Goal: Find specific page/section: Find specific page/section

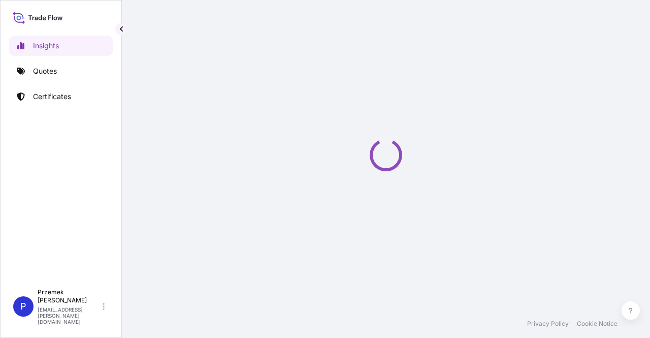
select select "2025"
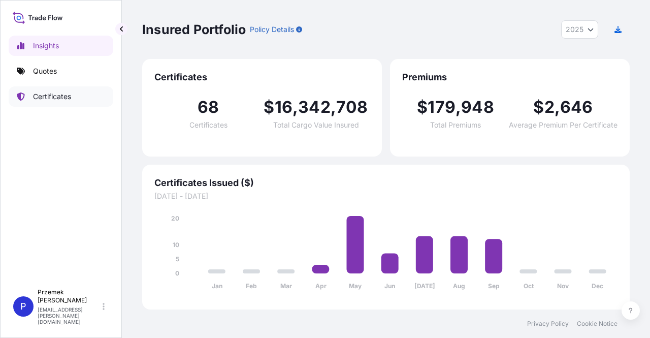
click at [72, 100] on link "Certificates" at bounding box center [61, 96] width 105 height 20
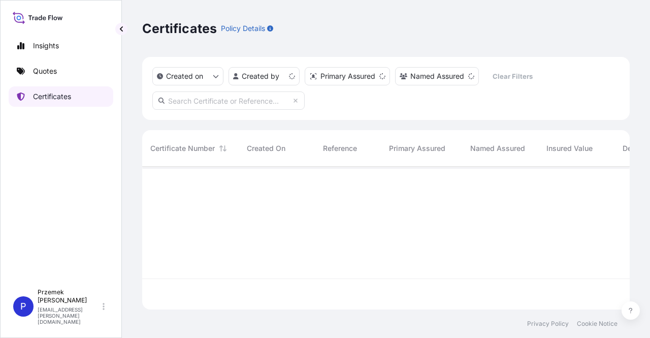
scroll to position [141, 479]
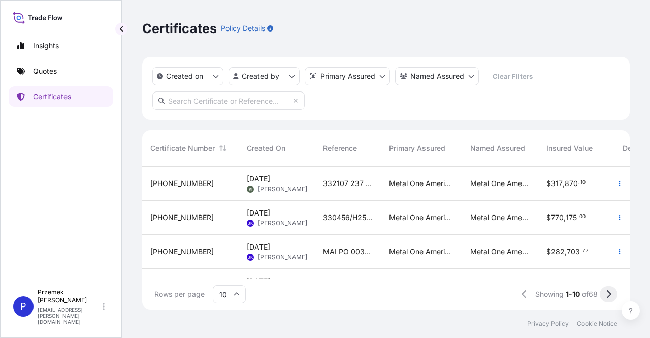
click at [610, 294] on icon at bounding box center [609, 294] width 5 height 8
click at [190, 181] on div "[PHONE_NUMBER]" at bounding box center [190, 183] width 80 height 10
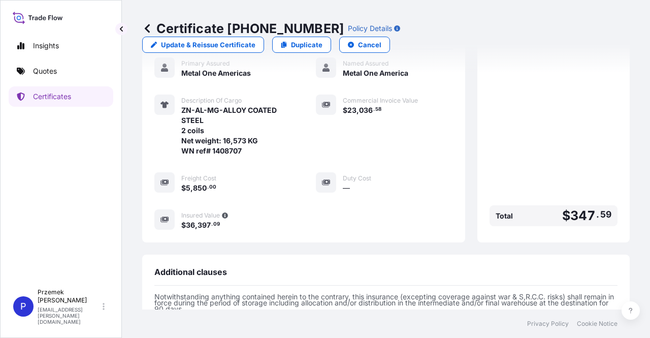
scroll to position [254, 0]
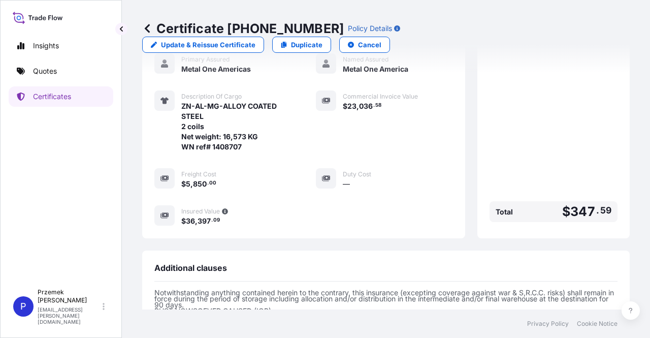
click at [151, 29] on icon at bounding box center [147, 28] width 10 height 10
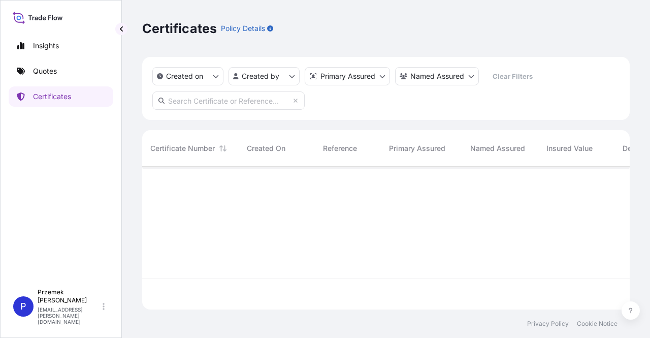
scroll to position [141, 479]
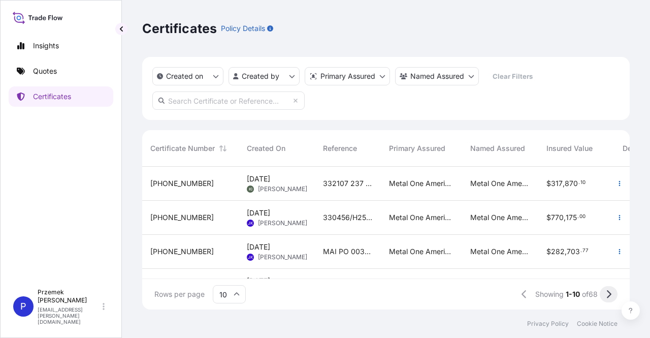
click at [610, 291] on icon at bounding box center [609, 293] width 6 height 9
click at [605, 292] on button at bounding box center [609, 294] width 18 height 16
click at [522, 297] on button at bounding box center [518, 294] width 18 height 16
click at [518, 299] on button at bounding box center [520, 294] width 18 height 16
click at [261, 107] on input "text" at bounding box center [228, 100] width 152 height 18
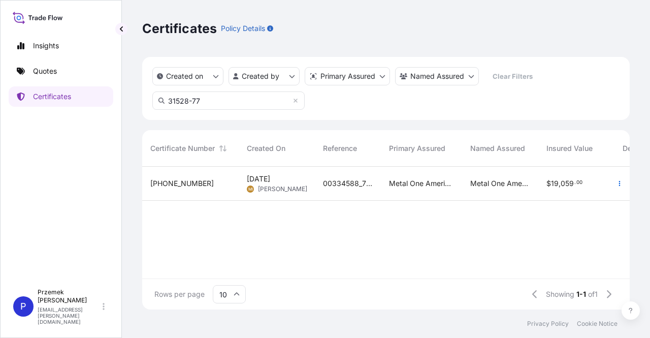
type input "31528-77"
click at [198, 190] on div "[PHONE_NUMBER]" at bounding box center [190, 184] width 96 height 34
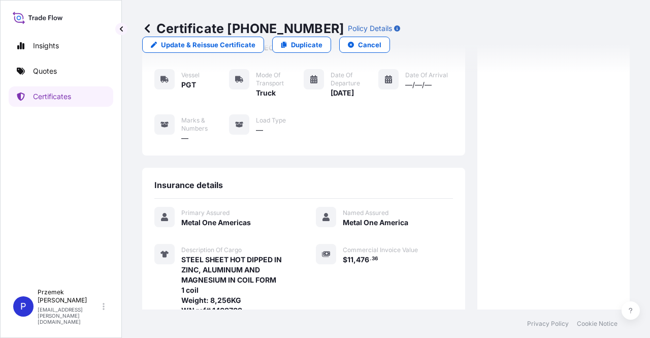
scroll to position [102, 0]
click at [151, 28] on icon at bounding box center [147, 28] width 10 height 10
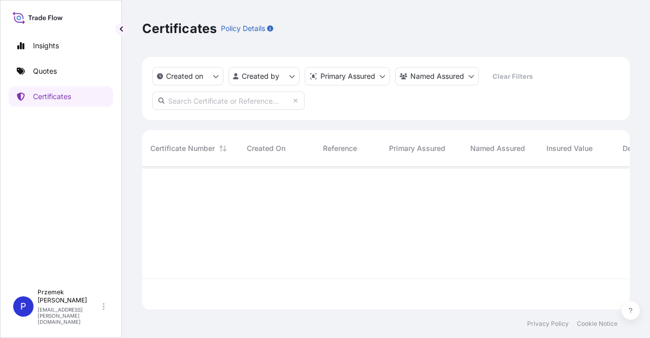
scroll to position [141, 479]
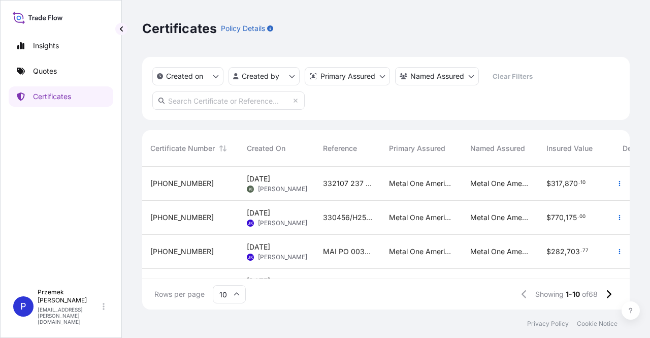
click at [187, 248] on span "[PHONE_NUMBER]" at bounding box center [181, 251] width 63 height 10
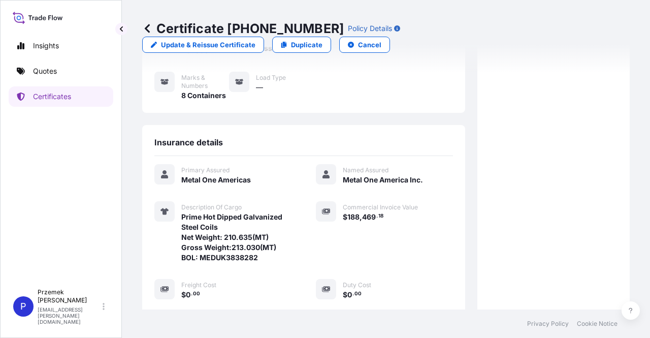
scroll to position [203, 0]
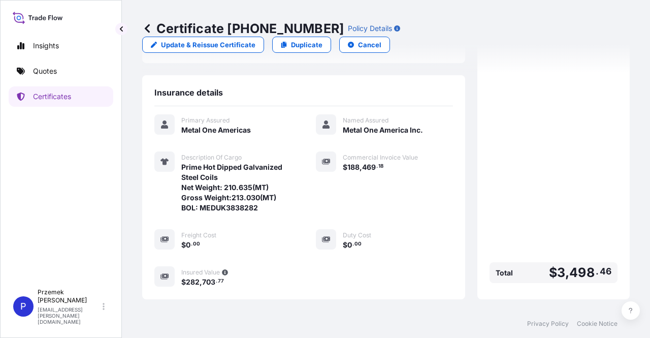
click at [147, 22] on link at bounding box center [147, 28] width 10 height 16
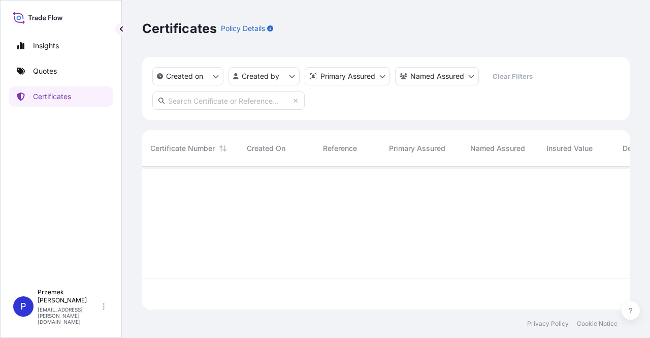
scroll to position [141, 479]
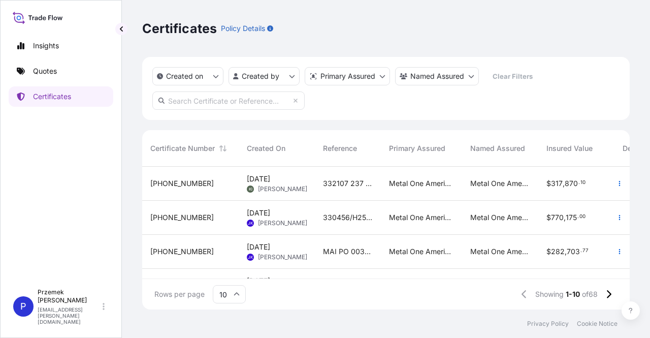
click at [185, 211] on div "[PHONE_NUMBER]" at bounding box center [190, 218] width 96 height 34
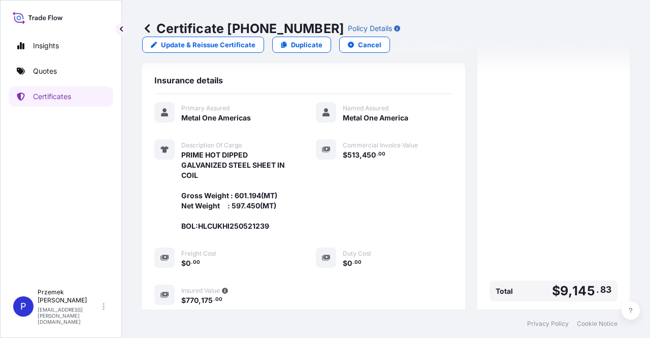
scroll to position [212, 0]
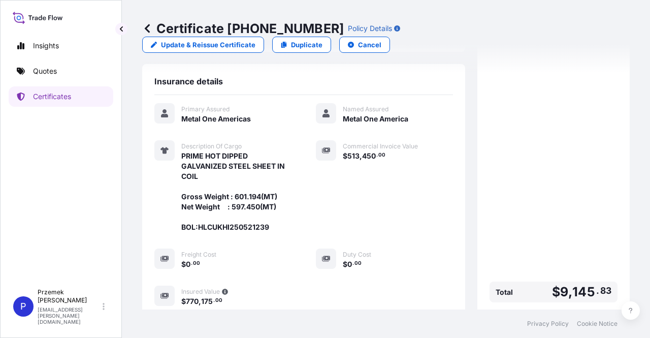
click at [145, 24] on icon at bounding box center [147, 28] width 10 height 10
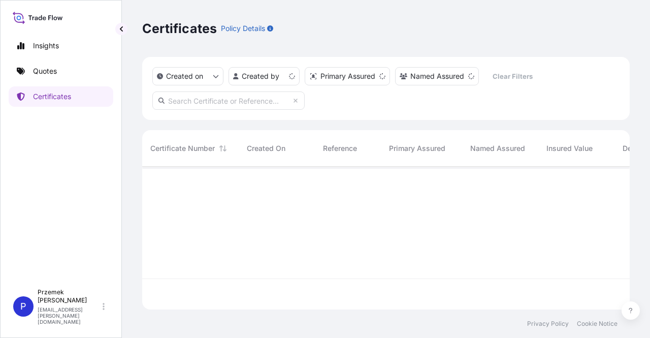
scroll to position [141, 479]
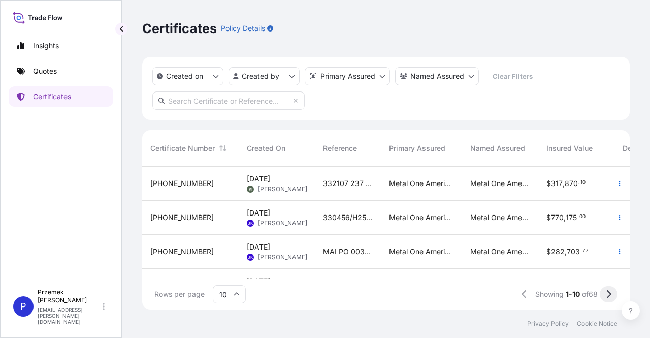
click at [612, 287] on button at bounding box center [609, 294] width 18 height 16
click at [181, 224] on div "[PHONE_NUMBER]" at bounding box center [190, 218] width 96 height 34
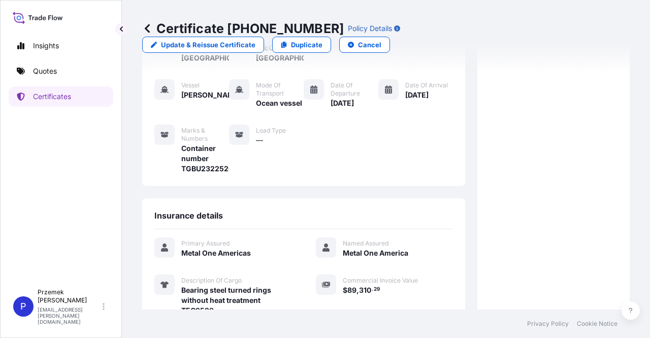
scroll to position [152, 0]
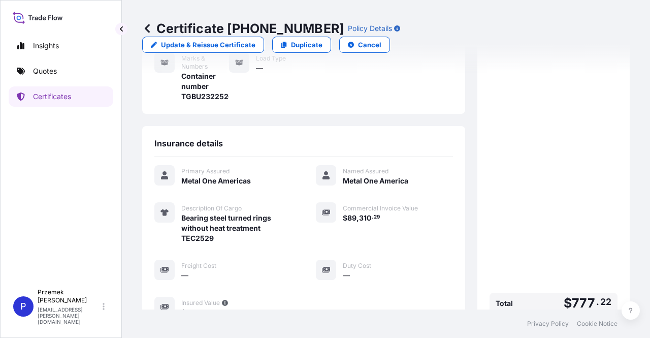
click at [134, 22] on div "Certificate [PHONE_NUMBER] Policy Details Update & Reissue Certificate Duplicat…" at bounding box center [386, 154] width 528 height 309
click at [147, 26] on icon at bounding box center [147, 28] width 5 height 9
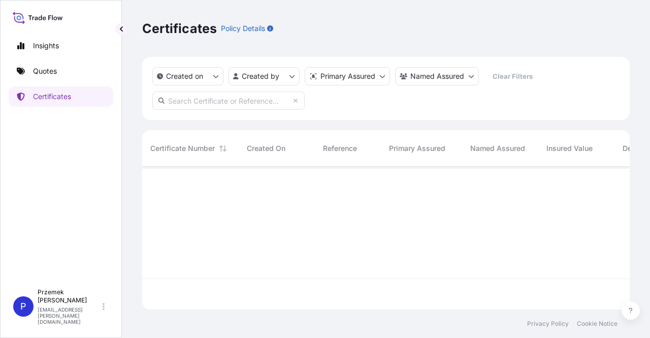
scroll to position [141, 479]
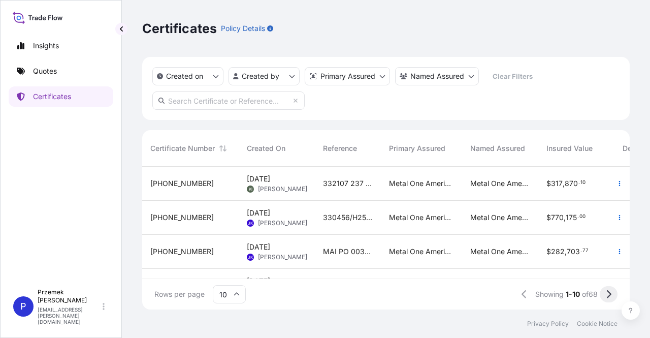
click at [608, 290] on icon at bounding box center [609, 293] width 6 height 9
click at [609, 291] on icon at bounding box center [609, 293] width 6 height 9
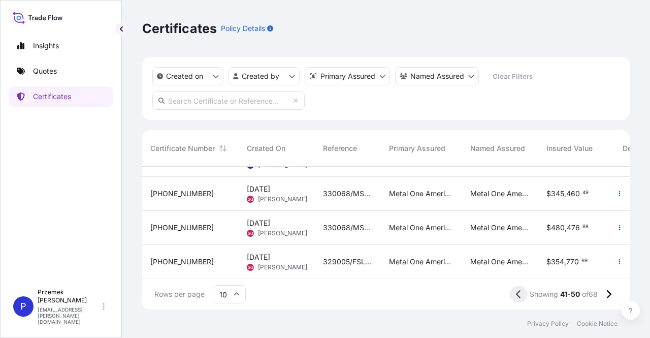
click at [510, 296] on button at bounding box center [519, 294] width 18 height 16
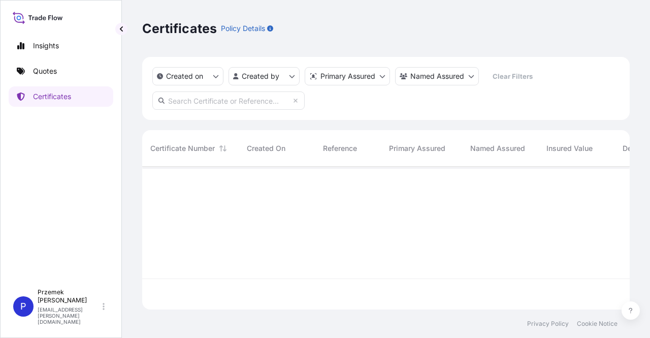
scroll to position [0, 0]
click at [182, 98] on input "text" at bounding box center [228, 100] width 152 height 18
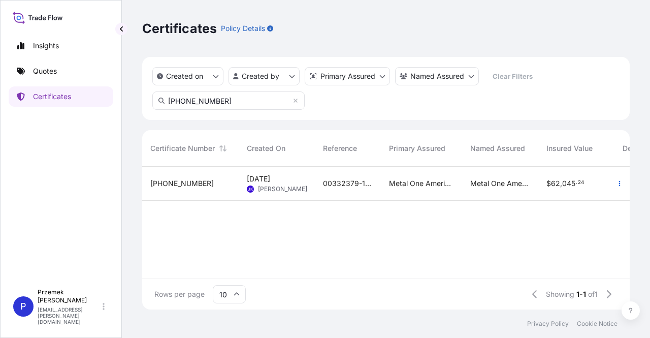
type input "[PHONE_NUMBER]"
click at [185, 189] on div "[PHONE_NUMBER]" at bounding box center [190, 184] width 96 height 34
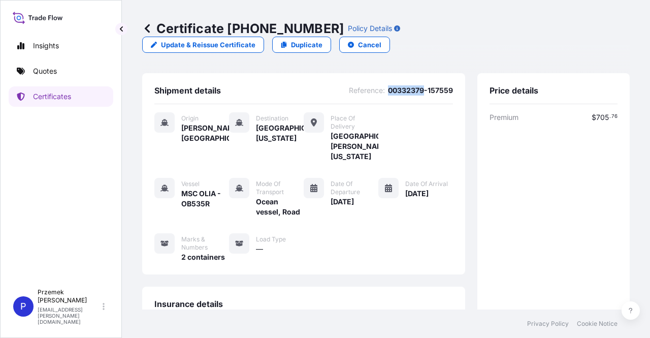
drag, startPoint x: 381, startPoint y: 74, endPoint x: 416, endPoint y: 76, distance: 35.1
click at [416, 85] on span "00332379-157559" at bounding box center [420, 90] width 65 height 10
copy span "00332379"
click at [146, 30] on icon at bounding box center [147, 28] width 5 height 9
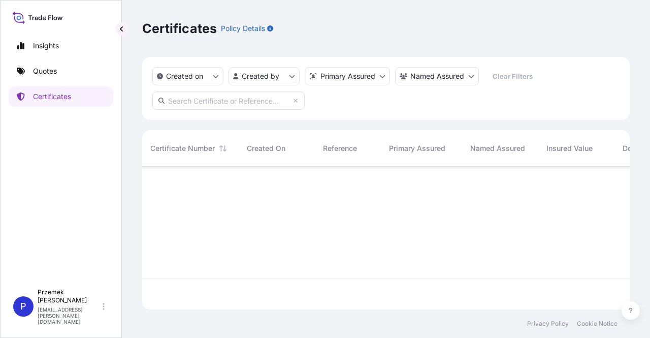
scroll to position [141, 479]
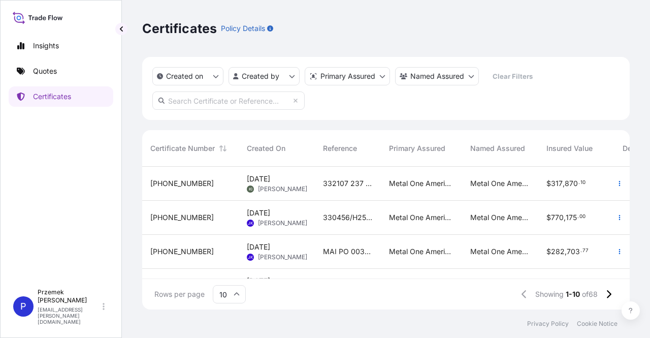
click at [222, 102] on input "text" at bounding box center [228, 100] width 152 height 18
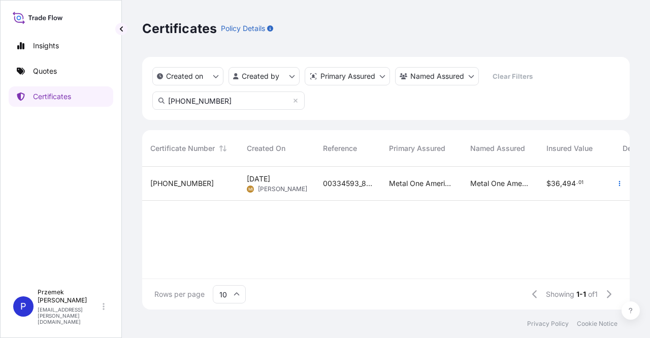
type input "[PHONE_NUMBER]"
click at [176, 182] on span "[PHONE_NUMBER]" at bounding box center [181, 183] width 63 height 10
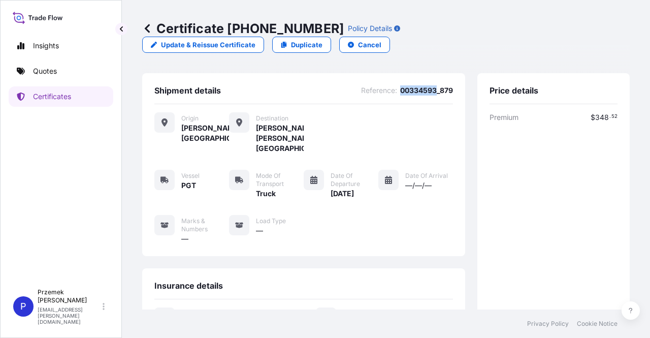
drag, startPoint x: 393, startPoint y: 73, endPoint x: 428, endPoint y: 76, distance: 35.2
click at [428, 85] on span "00334593_879" at bounding box center [426, 90] width 53 height 10
copy span "00334593"
click at [143, 27] on icon at bounding box center [147, 28] width 10 height 10
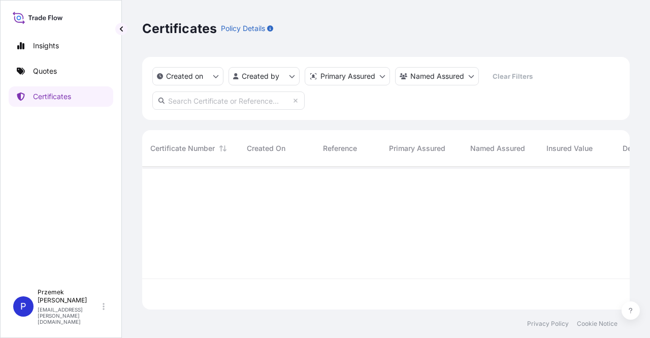
scroll to position [141, 479]
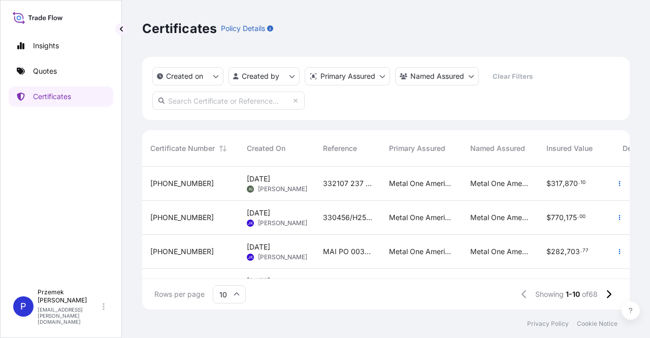
click at [208, 154] on div "Certificate Number" at bounding box center [190, 148] width 80 height 28
click at [203, 142] on div "Certificate Number" at bounding box center [190, 148] width 80 height 28
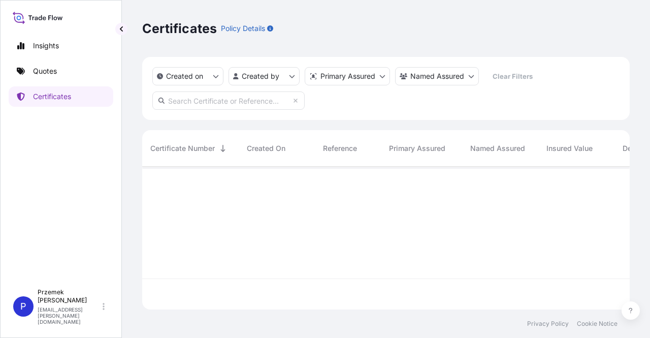
click at [264, 142] on div "Created On" at bounding box center [277, 148] width 60 height 28
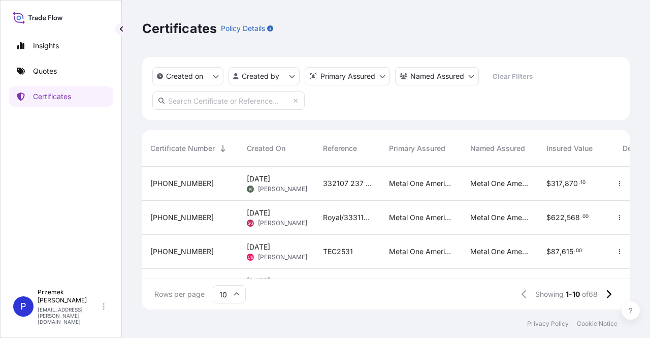
click at [265, 148] on span "Created On" at bounding box center [266, 148] width 39 height 10
click at [278, 147] on span "Created On" at bounding box center [266, 148] width 39 height 10
click at [281, 152] on span "Created On" at bounding box center [266, 148] width 39 height 10
click at [264, 149] on span "Created On" at bounding box center [266, 148] width 39 height 10
click at [250, 105] on input "text" at bounding box center [228, 100] width 152 height 18
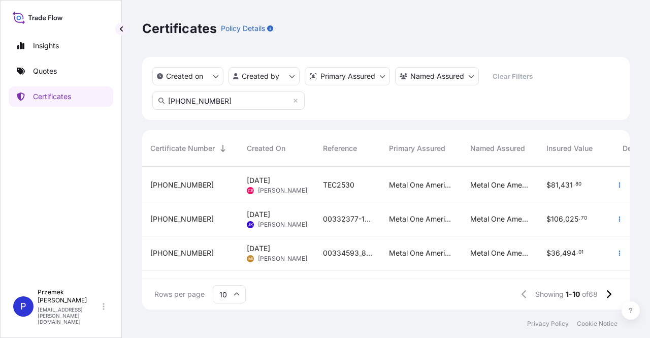
scroll to position [102, 0]
type input "[PHONE_NUMBER]"
click at [187, 217] on span "[PHONE_NUMBER]" at bounding box center [181, 218] width 63 height 10
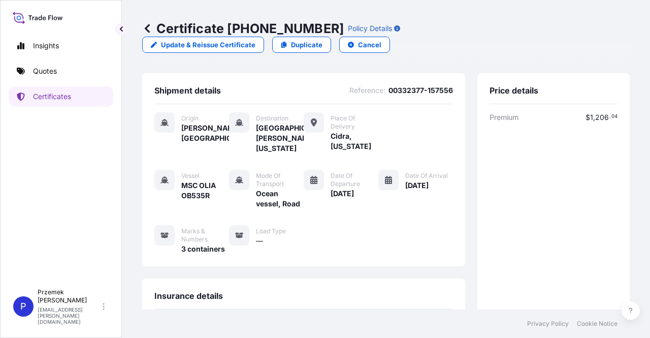
click at [409, 113] on div "Origin [PERSON_NAME]/[GEOGRAPHIC_DATA], [GEOGRAPHIC_DATA] Destination [GEOGRAPH…" at bounding box center [303, 132] width 299 height 41
drag, startPoint x: 380, startPoint y: 75, endPoint x: 415, endPoint y: 78, distance: 35.2
click at [415, 85] on span "00332377-157556" at bounding box center [420, 90] width 64 height 10
copy span "00332377"
click at [148, 28] on icon at bounding box center [147, 28] width 10 height 10
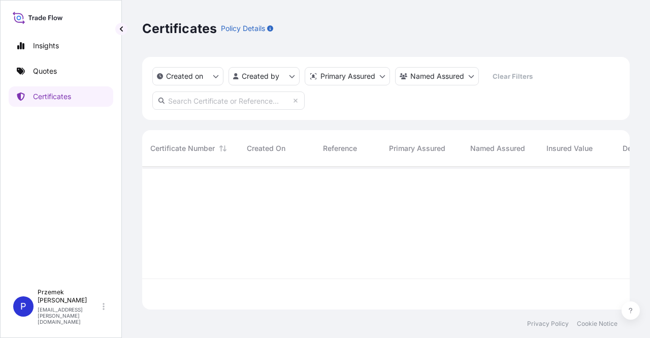
scroll to position [141, 479]
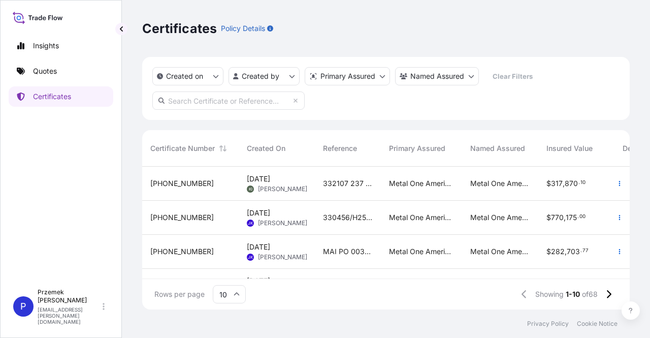
click at [197, 105] on input "text" at bounding box center [228, 100] width 152 height 18
type input "[PHONE_NUMBER]"
click at [235, 107] on input "[PHONE_NUMBER]" at bounding box center [228, 100] width 152 height 18
click at [203, 148] on span "Certificate Number" at bounding box center [182, 148] width 64 height 10
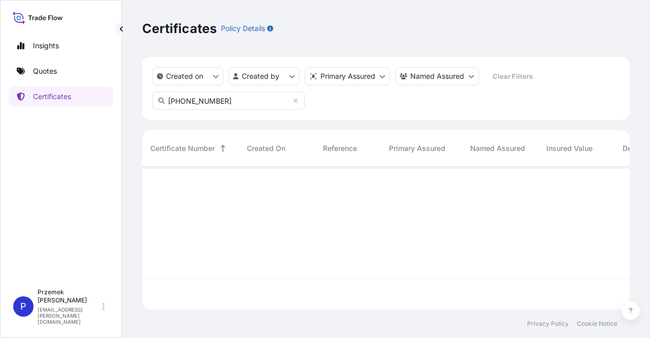
scroll to position [0, 0]
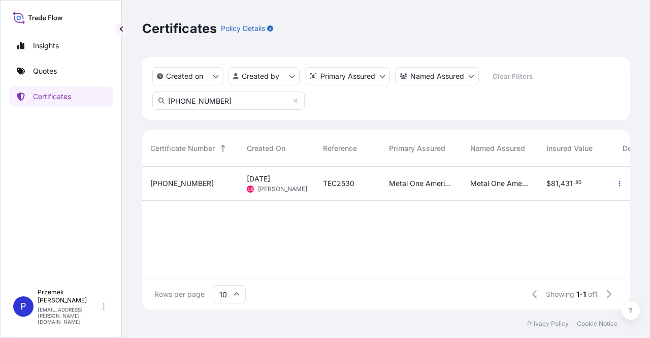
click at [185, 177] on div "[PHONE_NUMBER]" at bounding box center [190, 184] width 96 height 34
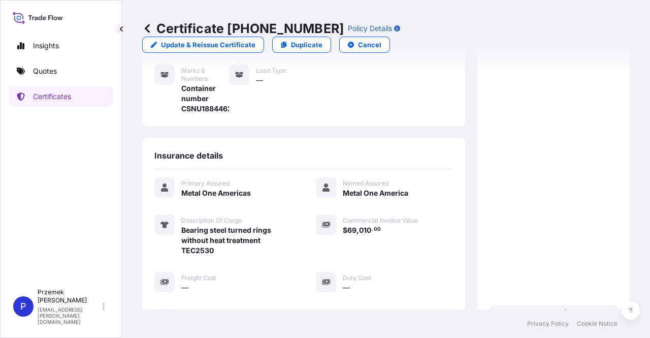
scroll to position [203, 0]
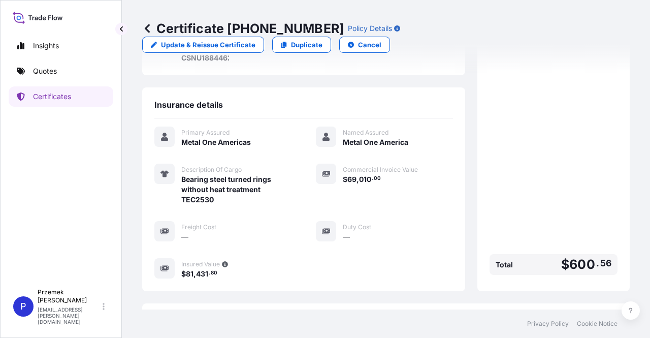
click at [151, 31] on icon at bounding box center [147, 28] width 10 height 10
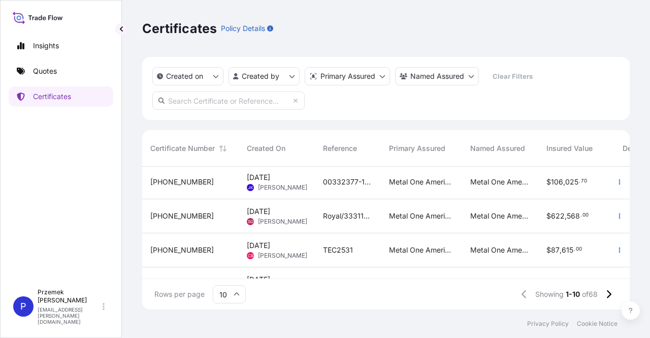
scroll to position [152, 0]
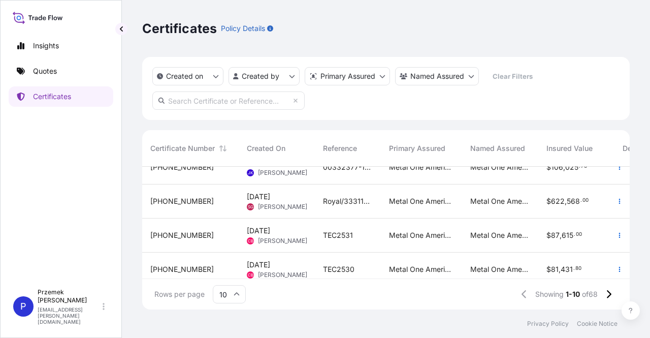
click at [189, 235] on div "[PHONE_NUMBER]" at bounding box center [190, 235] width 80 height 10
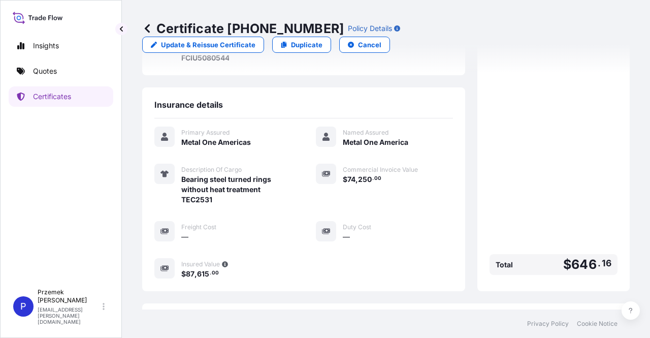
scroll to position [305, 0]
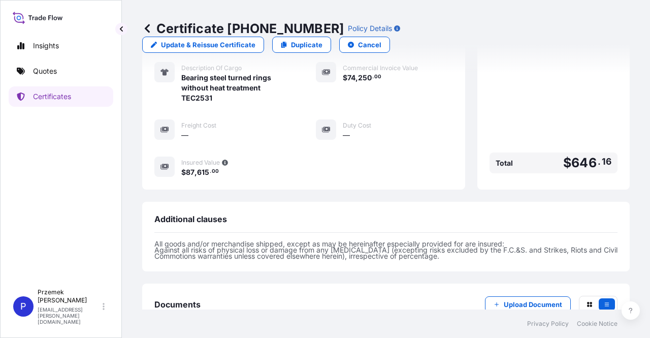
click at [150, 26] on icon at bounding box center [147, 28] width 10 height 10
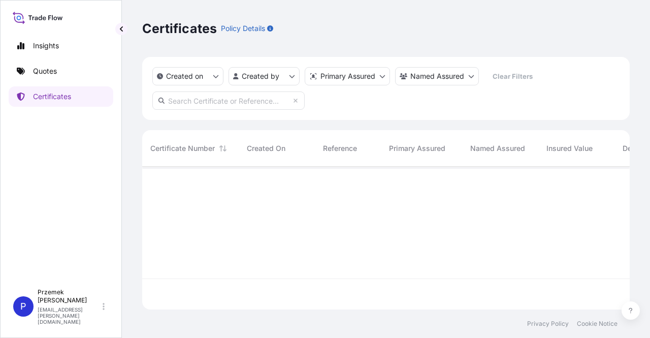
scroll to position [141, 479]
